Goal: Task Accomplishment & Management: Manage account settings

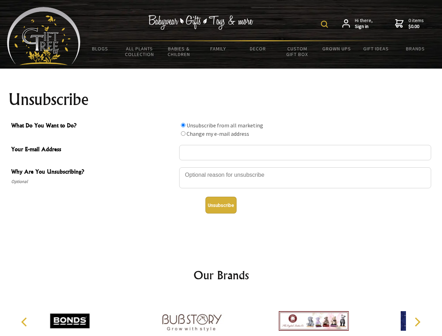
click at [325, 24] on img at bounding box center [324, 24] width 7 height 7
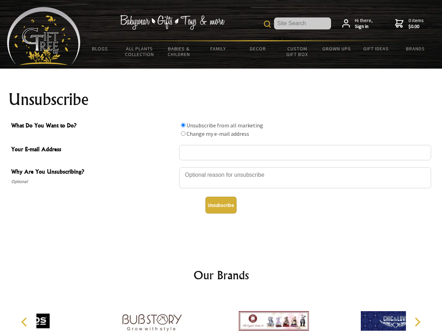
click at [221, 167] on div at bounding box center [305, 179] width 252 height 24
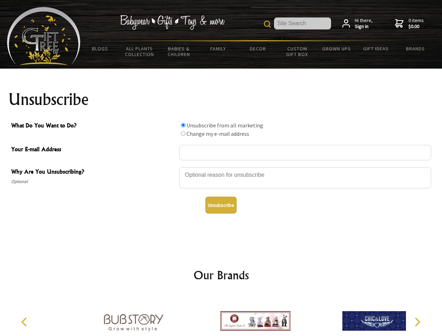
click at [183, 125] on input "What Do You Want to Do?" at bounding box center [183, 125] width 5 height 5
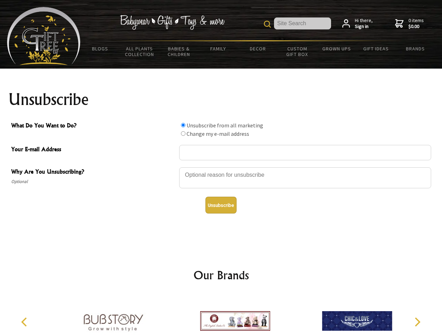
click at [183, 133] on input "What Do You Want to Do?" at bounding box center [183, 133] width 5 height 5
radio input "true"
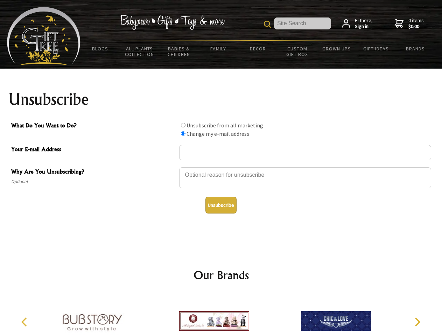
click at [221, 205] on button "Unsubscribe" at bounding box center [220, 205] width 31 height 17
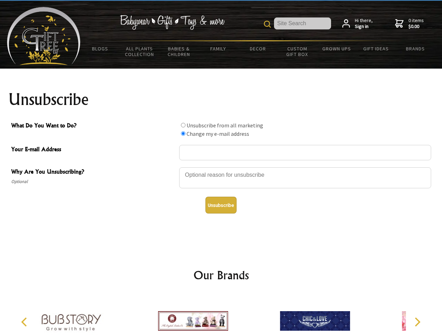
click at [221, 315] on img at bounding box center [193, 321] width 70 height 52
click at [25, 322] on icon "Previous" at bounding box center [24, 321] width 9 height 9
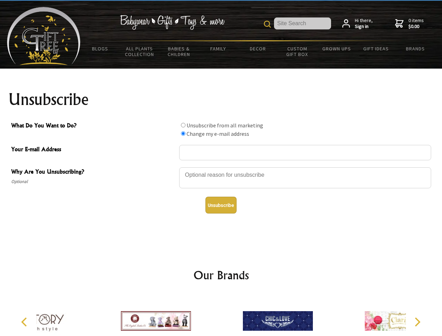
click at [417, 322] on icon "Next" at bounding box center [416, 321] width 9 height 9
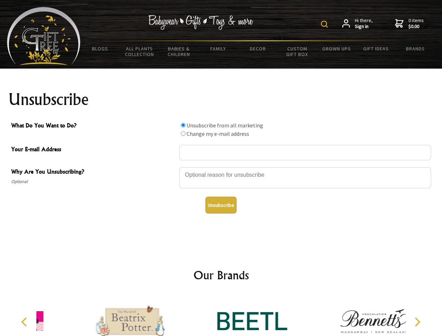
click at [325, 24] on img at bounding box center [324, 24] width 7 height 7
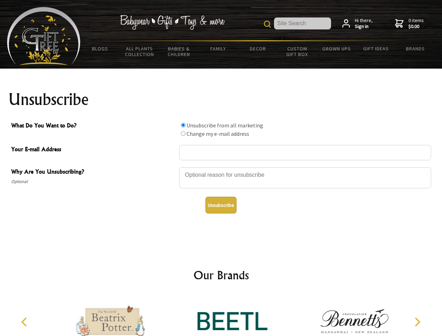
click at [221, 167] on div at bounding box center [305, 179] width 252 height 24
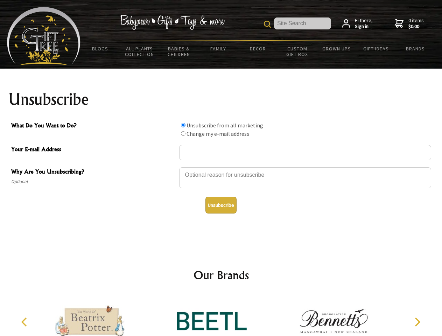
click at [183, 125] on input "What Do You Want to Do?" at bounding box center [183, 125] width 5 height 5
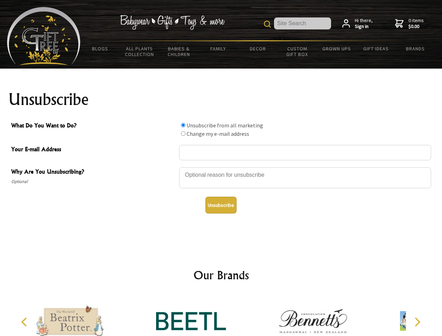
click at [183, 133] on input "What Do You Want to Do?" at bounding box center [183, 133] width 5 height 5
radio input "true"
click at [221, 205] on button "Unsubscribe" at bounding box center [220, 205] width 31 height 17
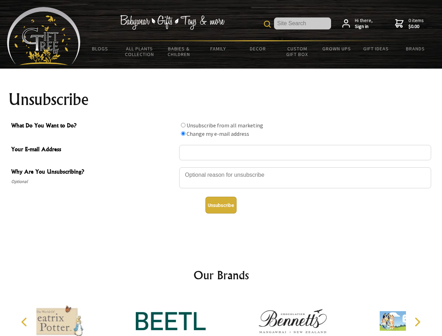
click at [25, 322] on icon "Previous" at bounding box center [24, 321] width 9 height 9
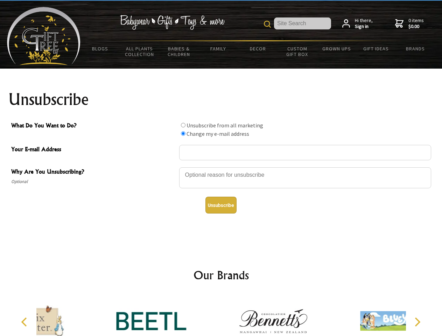
click at [417, 322] on icon "Next" at bounding box center [416, 321] width 9 height 9
